Goal: Task Accomplishment & Management: Complete application form

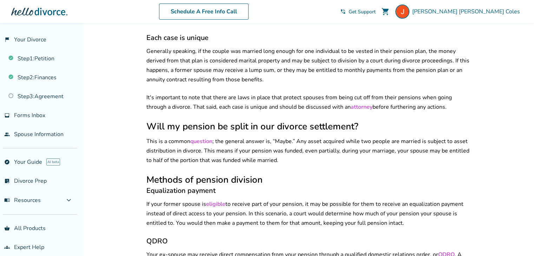
scroll to position [254, 0]
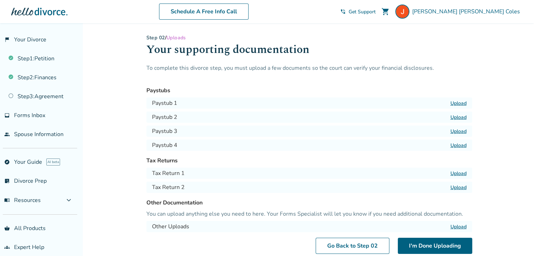
scroll to position [58, 0]
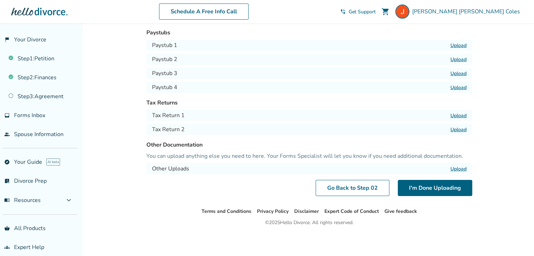
click at [459, 172] on div "Other Uploads Upload" at bounding box center [309, 168] width 326 height 11
click at [459, 169] on label "Upload" at bounding box center [459, 169] width 16 height 7
click at [0, 0] on input "Upload" at bounding box center [0, 0] width 0 height 0
click at [460, 170] on label "Upload" at bounding box center [459, 169] width 16 height 7
click at [0, 0] on input "Upload" at bounding box center [0, 0] width 0 height 0
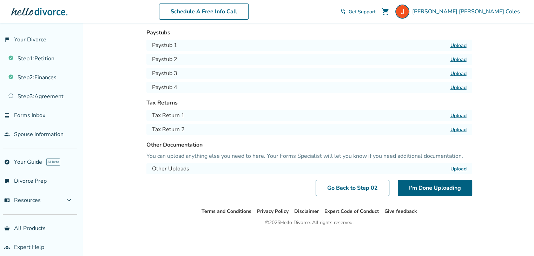
click at [458, 169] on label "Upload" at bounding box center [459, 169] width 16 height 7
click at [0, 0] on input "Upload" at bounding box center [0, 0] width 0 height 0
click at [354, 188] on link "Go Back to Step 0 2" at bounding box center [353, 188] width 74 height 16
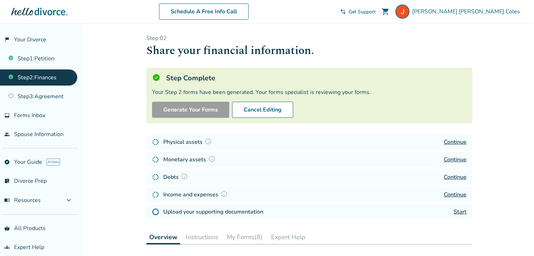
click at [455, 142] on link "Continue" at bounding box center [455, 142] width 23 height 8
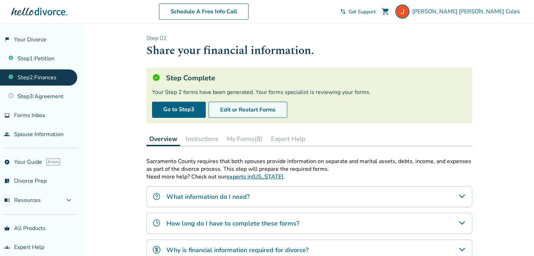
click at [270, 113] on button "Edit or Restart Forms" at bounding box center [248, 110] width 79 height 16
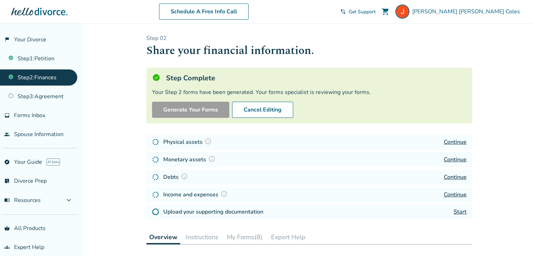
click at [459, 142] on link "Continue" at bounding box center [455, 142] width 23 height 8
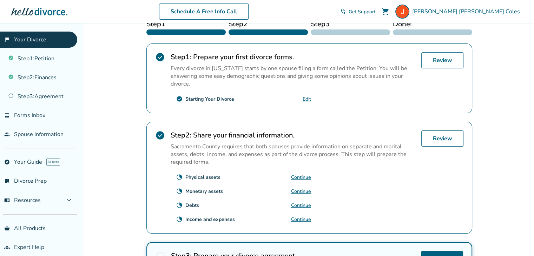
scroll to position [140, 0]
click at [303, 174] on link "Continue" at bounding box center [301, 177] width 20 height 7
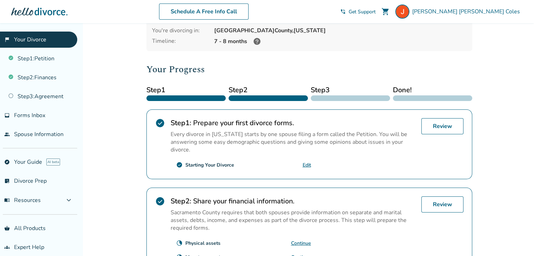
scroll to position [76, 0]
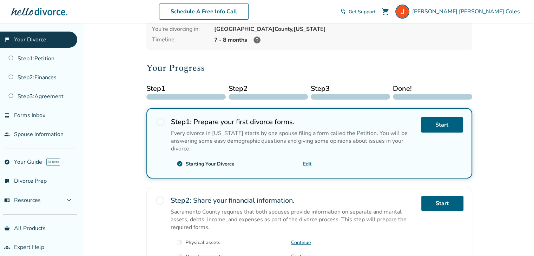
click at [300, 254] on link "Continue" at bounding box center [301, 257] width 20 height 7
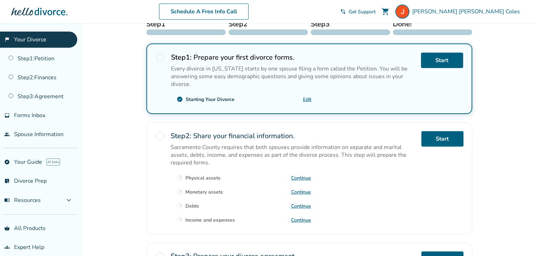
scroll to position [141, 0]
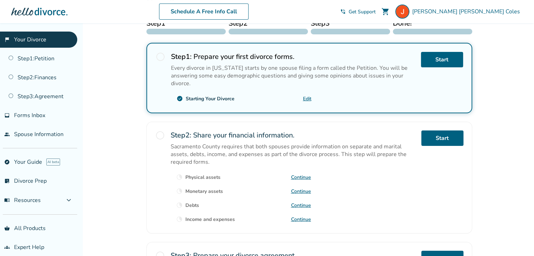
click at [305, 202] on link "Continue" at bounding box center [301, 205] width 20 height 7
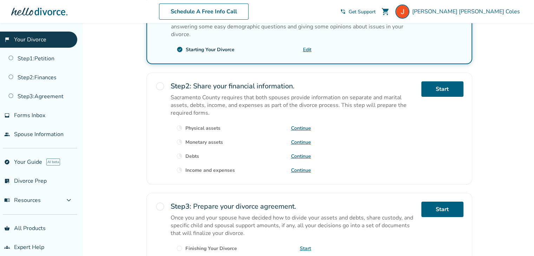
scroll to position [190, 0]
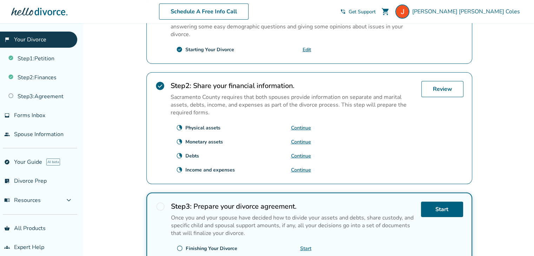
click at [296, 167] on link "Continue" at bounding box center [301, 170] width 20 height 7
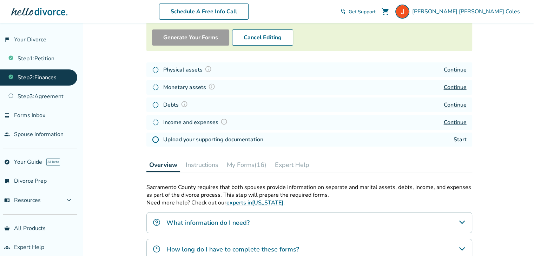
scroll to position [73, 0]
click at [462, 139] on link "Start" at bounding box center [460, 140] width 13 height 8
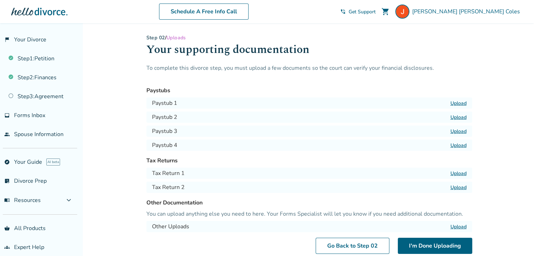
scroll to position [58, 0]
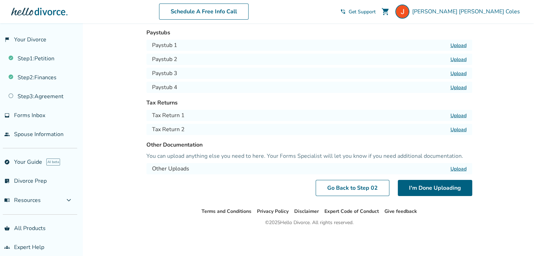
click at [459, 166] on label "Upload" at bounding box center [459, 169] width 16 height 7
click at [0, 0] on input "Upload" at bounding box center [0, 0] width 0 height 0
click at [419, 189] on button "I'm Done Uploading" at bounding box center [435, 189] width 74 height 16
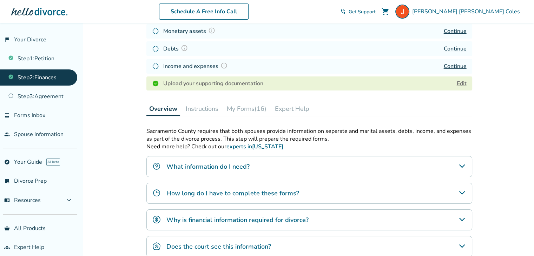
scroll to position [129, 0]
click at [463, 80] on link "Edit" at bounding box center [462, 83] width 10 height 8
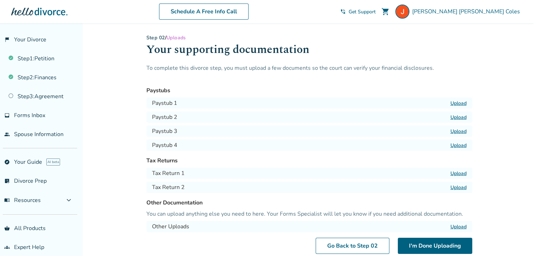
click at [184, 38] on span "Uploads" at bounding box center [176, 37] width 20 height 7
click at [52, 78] on link "Step 2 : Finances" at bounding box center [38, 78] width 77 height 16
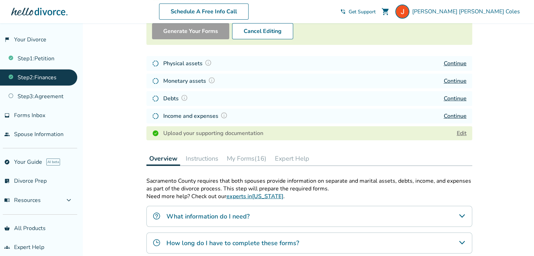
scroll to position [78, 0]
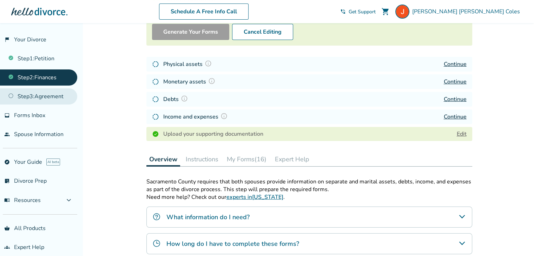
click at [57, 97] on link "Step 3 : Agreement" at bounding box center [38, 96] width 77 height 16
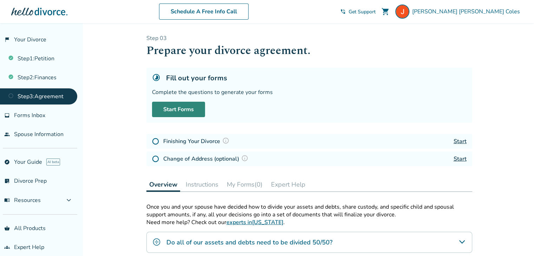
click at [179, 110] on link "Start Forms" at bounding box center [178, 109] width 53 height 15
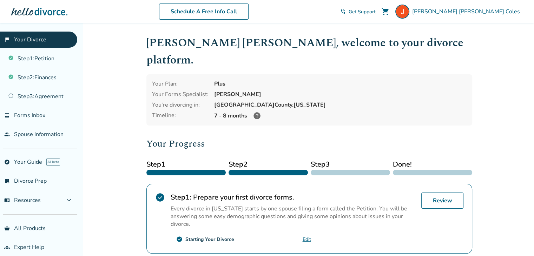
click at [256, 112] on icon at bounding box center [257, 115] width 7 height 7
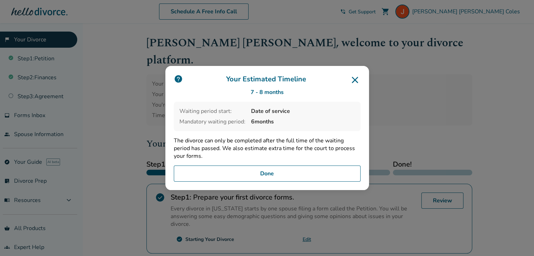
click at [357, 82] on icon at bounding box center [354, 79] width 11 height 11
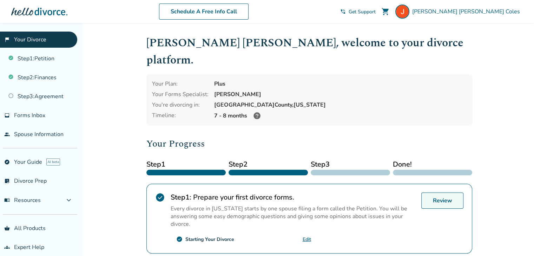
click at [436, 193] on link "Review" at bounding box center [442, 201] width 42 height 16
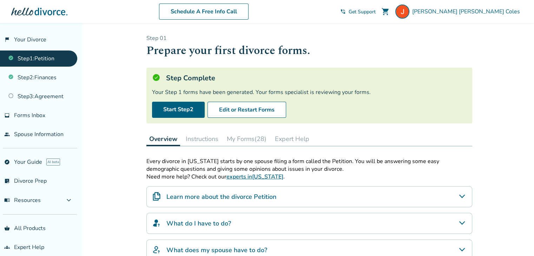
click at [243, 137] on button "My Forms (28)" at bounding box center [246, 139] width 45 height 14
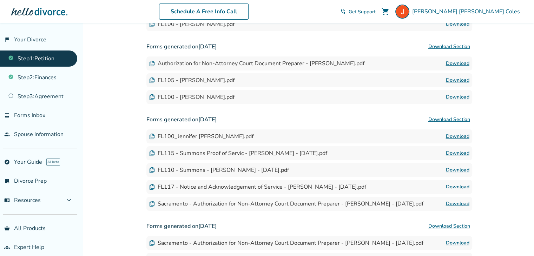
scroll to position [279, 0]
click at [224, 181] on div "FL117 - Notice and Acknowledgement of Service - Jennifer Marie Coles - 2025-04-…" at bounding box center [309, 187] width 326 height 14
click at [224, 187] on div "FL117 - Notice and Acknowledgement of Service - Jennifer Marie Coles - 2025-04-…" at bounding box center [257, 187] width 217 height 8
click at [457, 185] on link "Download" at bounding box center [458, 187] width 24 height 8
click at [452, 167] on link "Download" at bounding box center [458, 170] width 24 height 8
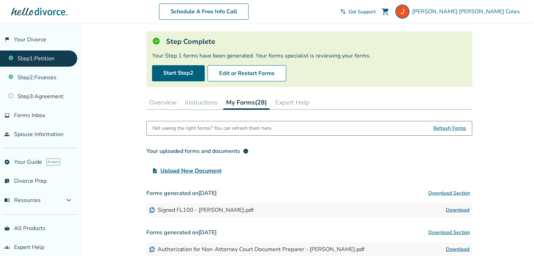
scroll to position [36, 0]
click at [169, 100] on button "Overview" at bounding box center [162, 103] width 33 height 14
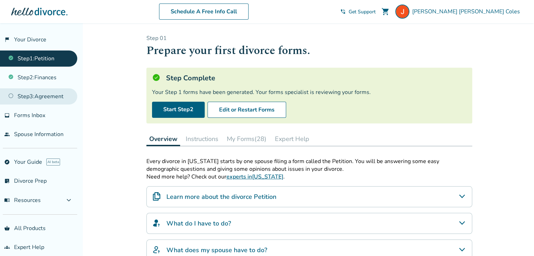
click at [67, 95] on link "Step 3 : Agreement" at bounding box center [38, 96] width 77 height 16
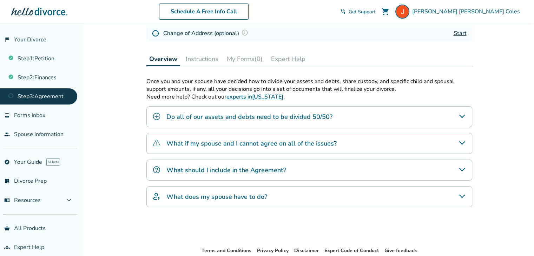
scroll to position [126, 0]
click at [263, 170] on h4 "What should I include in the Agreement?" at bounding box center [226, 169] width 120 height 9
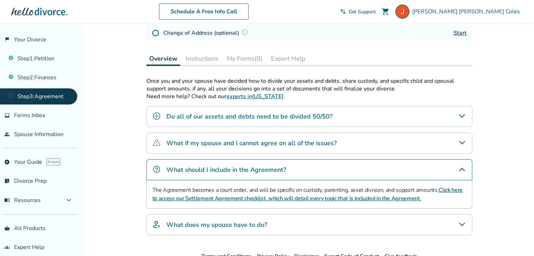
click at [261, 199] on link "Click here to access our Settlement Agreement checklist, which will detail ever…" at bounding box center [307, 194] width 310 height 16
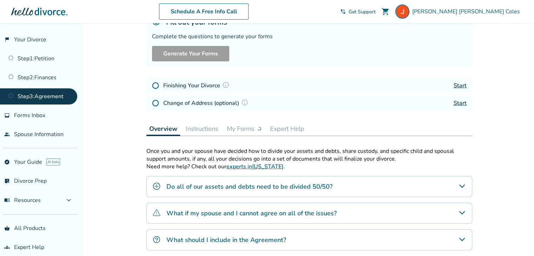
scroll to position [98, 0]
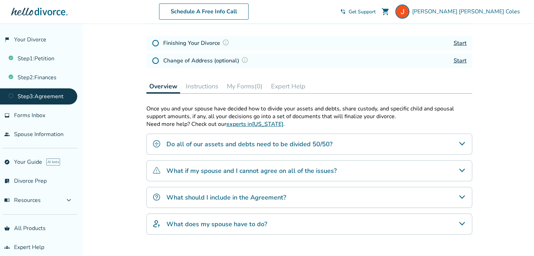
click at [251, 198] on h4 "What should I include in the Agreement?" at bounding box center [226, 197] width 120 height 9
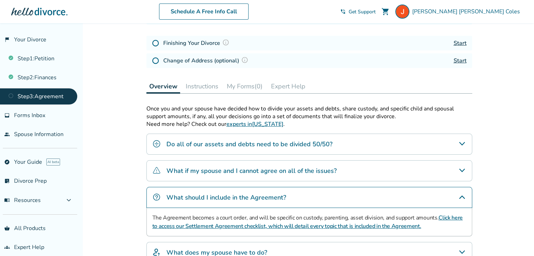
click at [332, 226] on link "Click here to access our Settlement Agreement checklist, which will detail ever…" at bounding box center [307, 222] width 310 height 16
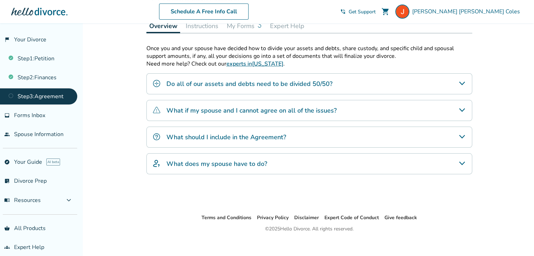
scroll to position [165, 0]
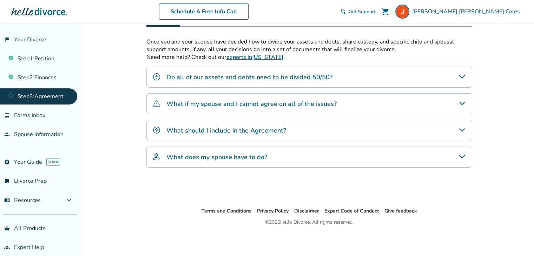
click at [235, 158] on h4 "What does my spouse have to do?" at bounding box center [216, 157] width 101 height 9
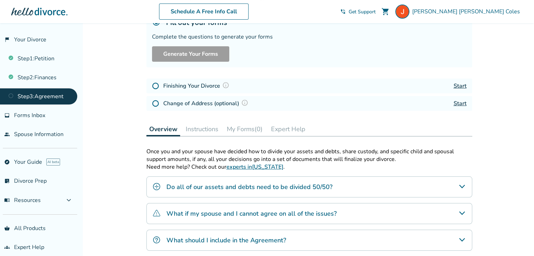
scroll to position [54, 0]
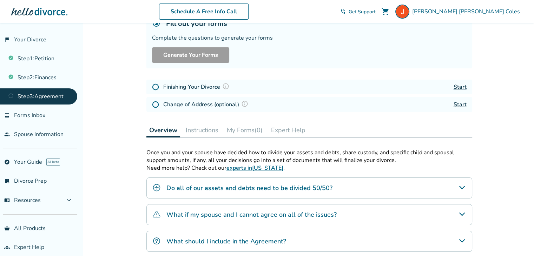
click at [458, 105] on link "Start" at bounding box center [460, 105] width 13 height 8
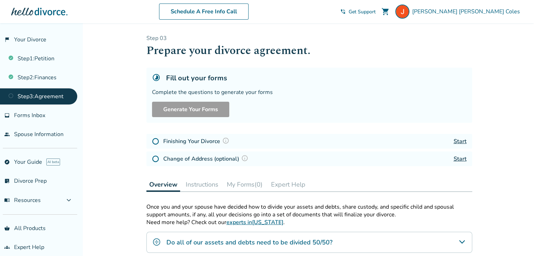
click at [464, 142] on link "Start" at bounding box center [460, 142] width 13 height 8
click at [459, 140] on link "Start" at bounding box center [460, 142] width 13 height 8
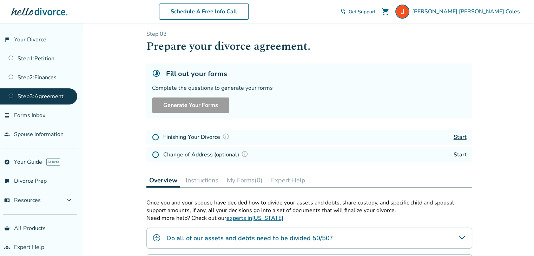
scroll to position [4, 0]
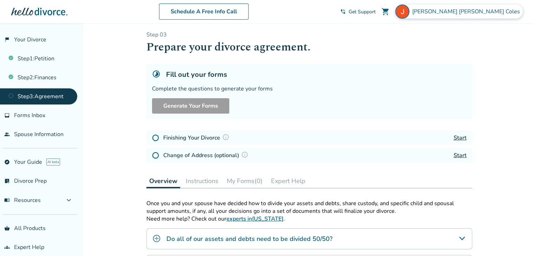
click at [473, 13] on span "[PERSON_NAME]" at bounding box center [467, 12] width 111 height 8
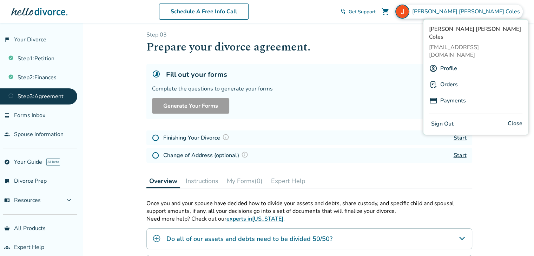
click at [443, 119] on button "Sign Out" at bounding box center [442, 124] width 27 height 10
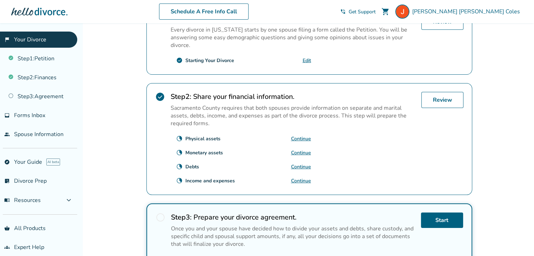
scroll to position [242, 0]
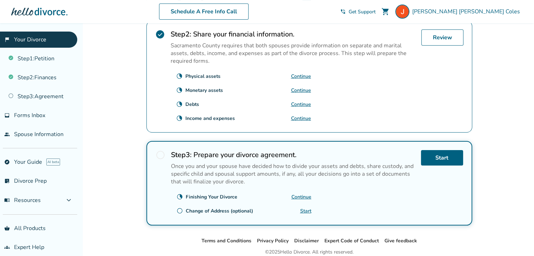
click at [296, 194] on link "Continue" at bounding box center [301, 197] width 20 height 7
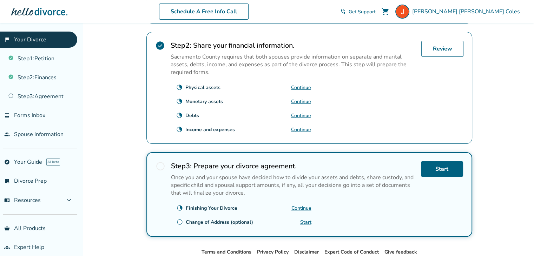
scroll to position [230, 0]
click at [70, 135] on link "people Spouse Information" at bounding box center [38, 134] width 77 height 16
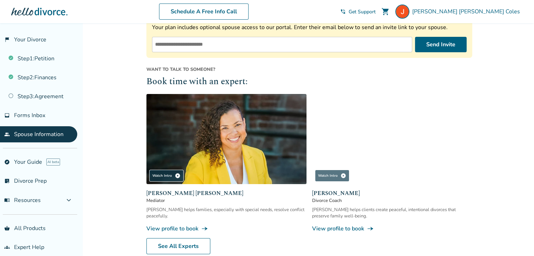
scroll to position [181, 0]
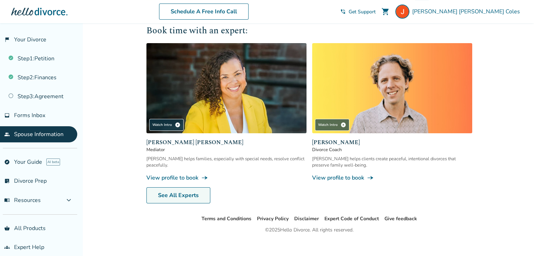
click at [186, 201] on link "See All Experts" at bounding box center [178, 196] width 64 height 16
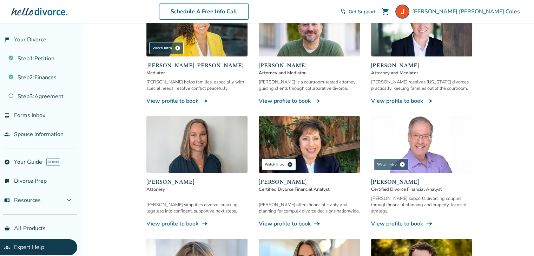
scroll to position [129, 0]
click at [284, 165] on div "Watch Intro play_circle" at bounding box center [279, 164] width 34 height 12
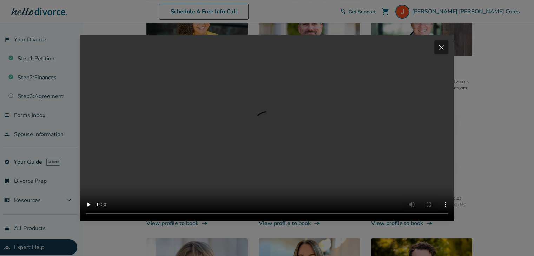
click at [446, 52] on span "close" at bounding box center [441, 47] width 8 height 8
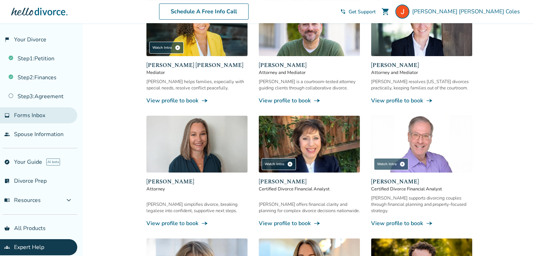
click at [17, 119] on link "inbox Forms Inbox" at bounding box center [38, 115] width 77 height 16
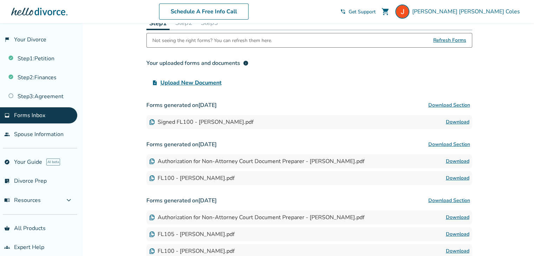
scroll to position [44, 0]
click at [201, 84] on span "Upload New Document" at bounding box center [190, 83] width 61 height 8
click at [0, 0] on input "upload_file Upload New Document" at bounding box center [0, 0] width 0 height 0
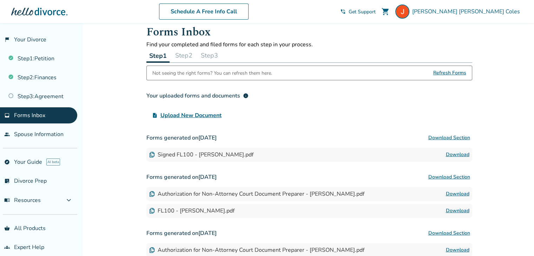
scroll to position [0, 0]
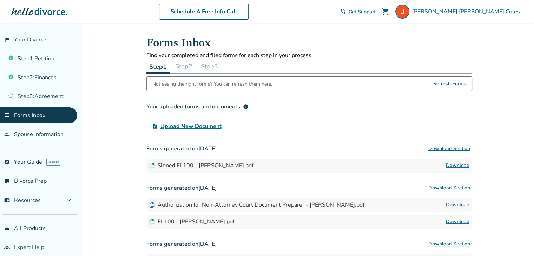
click at [185, 62] on button "Step 2" at bounding box center [183, 66] width 23 height 14
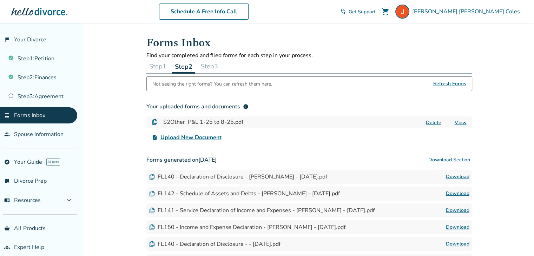
click at [214, 64] on button "Step 3" at bounding box center [209, 66] width 23 height 14
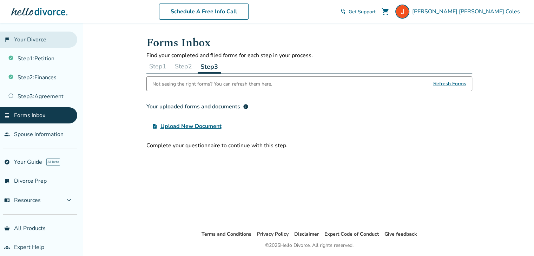
click at [21, 38] on link "flag_2 Your Divorce" at bounding box center [38, 40] width 77 height 16
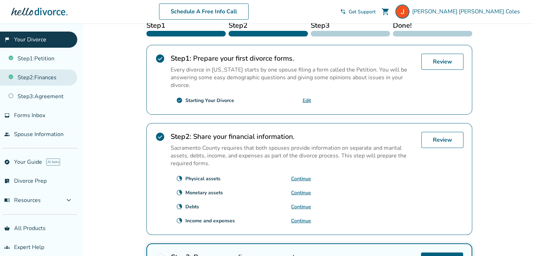
scroll to position [139, 0]
